Goal: Task Accomplishment & Management: Manage account settings

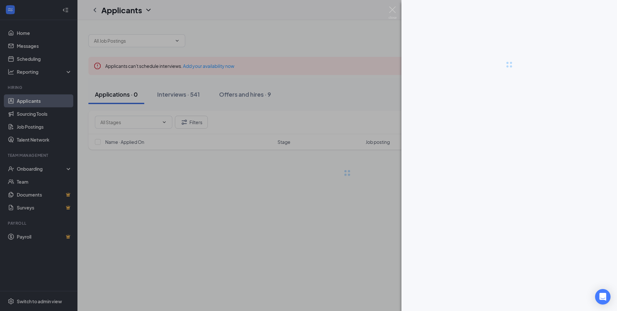
click at [17, 99] on div at bounding box center [308, 155] width 617 height 311
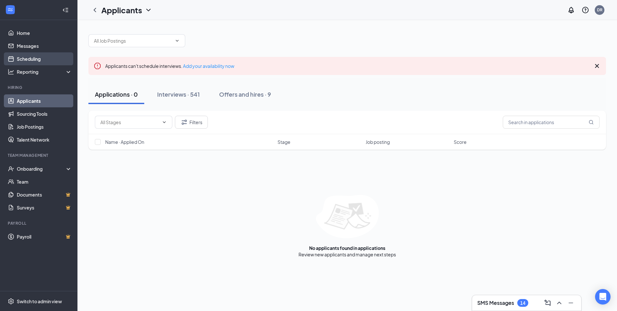
click at [30, 61] on link "Scheduling" at bounding box center [44, 58] width 55 height 13
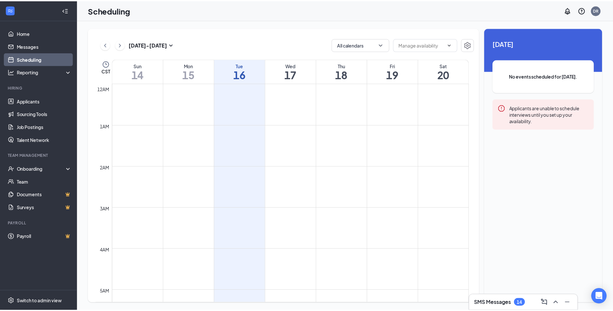
scroll to position [317, 0]
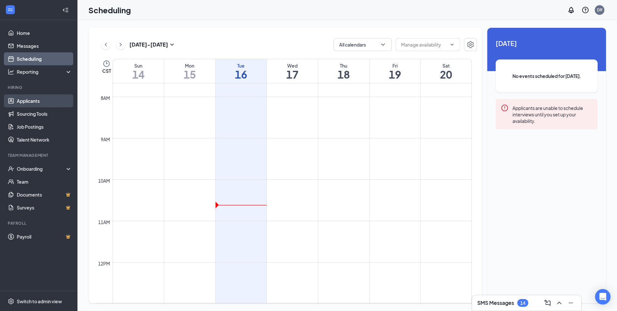
click at [26, 101] on link "Applicants" at bounding box center [44, 100] width 55 height 13
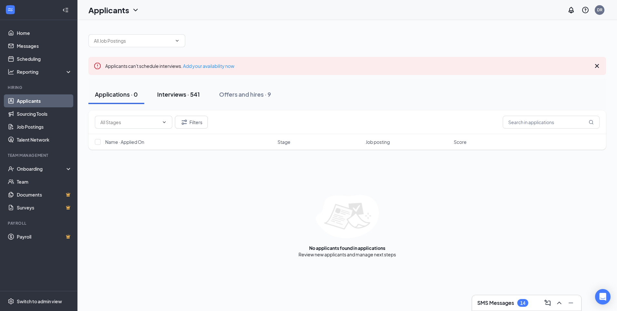
click at [171, 92] on div "Interviews · 541" at bounding box center [178, 94] width 43 height 8
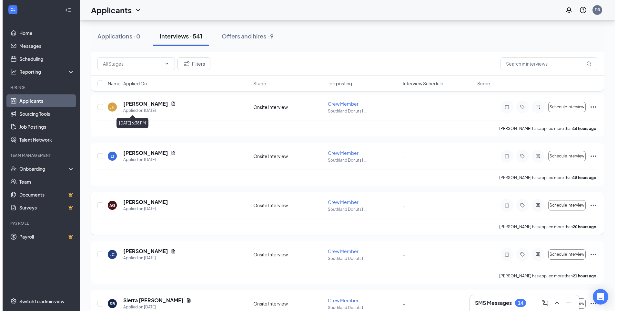
scroll to position [387, 0]
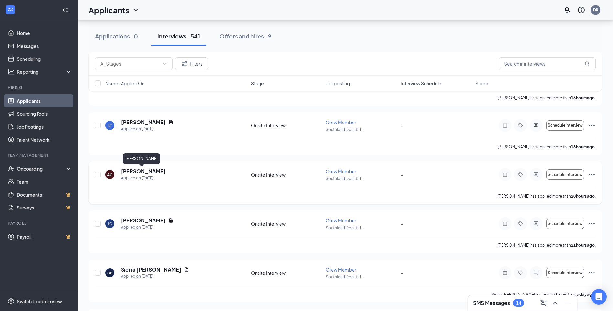
click at [131, 172] on h5 "[PERSON_NAME]" at bounding box center [143, 171] width 45 height 7
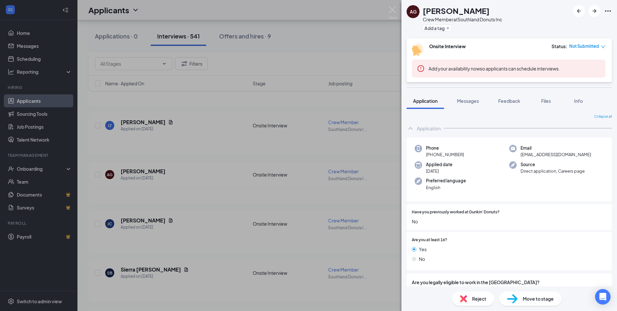
click at [198, 177] on div "AG [PERSON_NAME] Crew Member at Southland Donuts Inc Add a tag Onsite Interview…" at bounding box center [308, 155] width 617 height 311
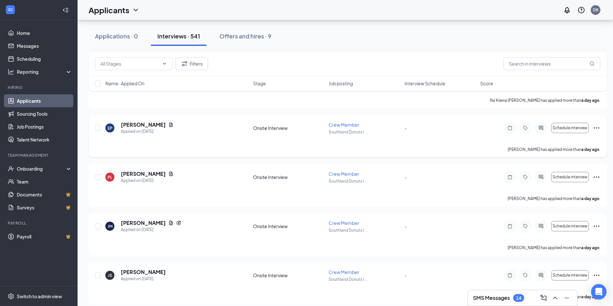
scroll to position [904, 0]
